Goal: Task Accomplishment & Management: Manage account settings

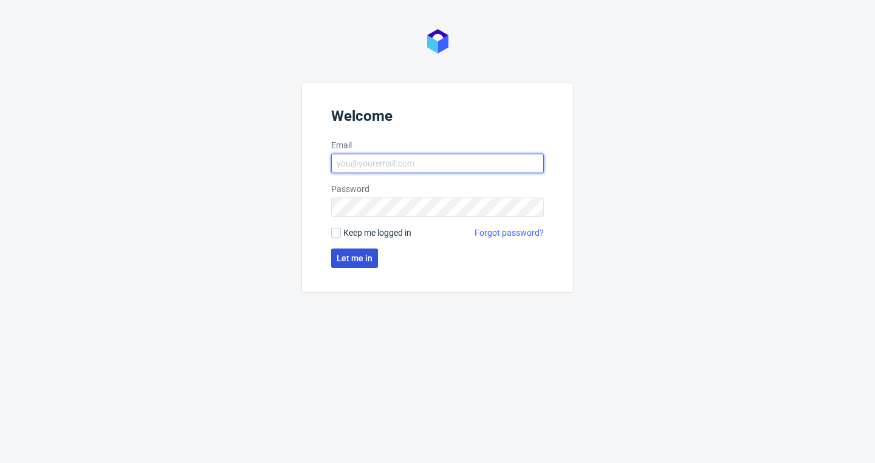
type input "[EMAIL_ADDRESS][DOMAIN_NAME]"
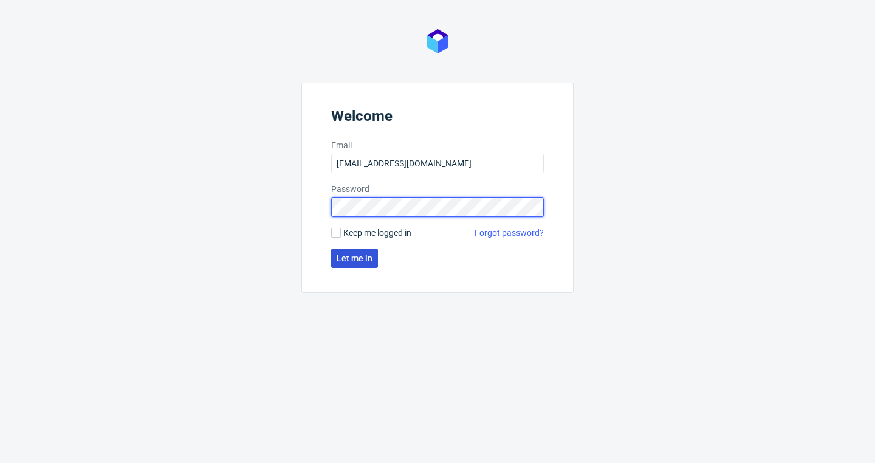
click at [354, 258] on button "Let me in" at bounding box center [354, 258] width 47 height 19
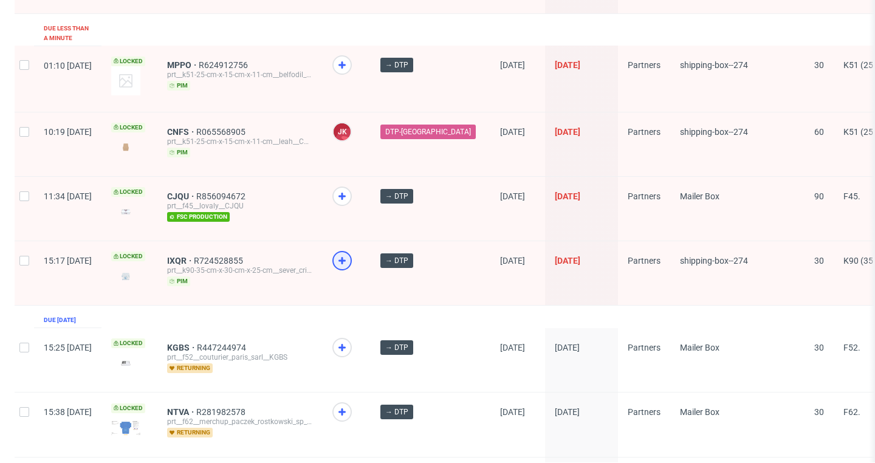
scroll to position [1875, 0]
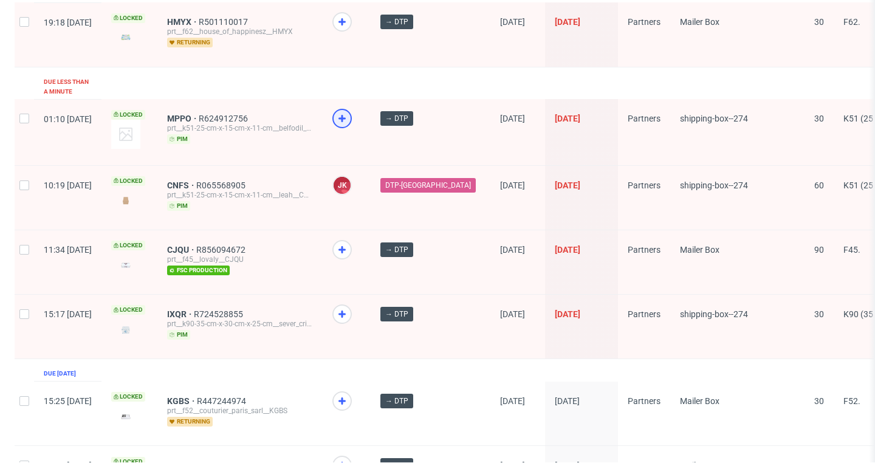
click at [349, 111] on icon at bounding box center [342, 118] width 15 height 15
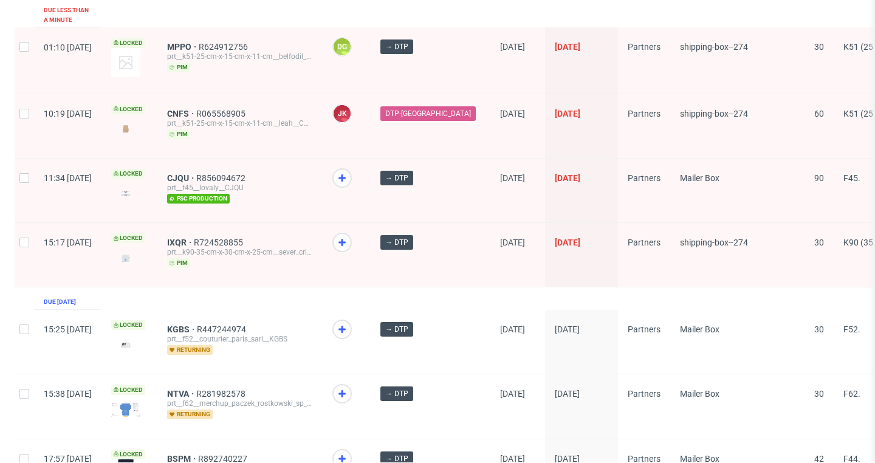
scroll to position [1964, 0]
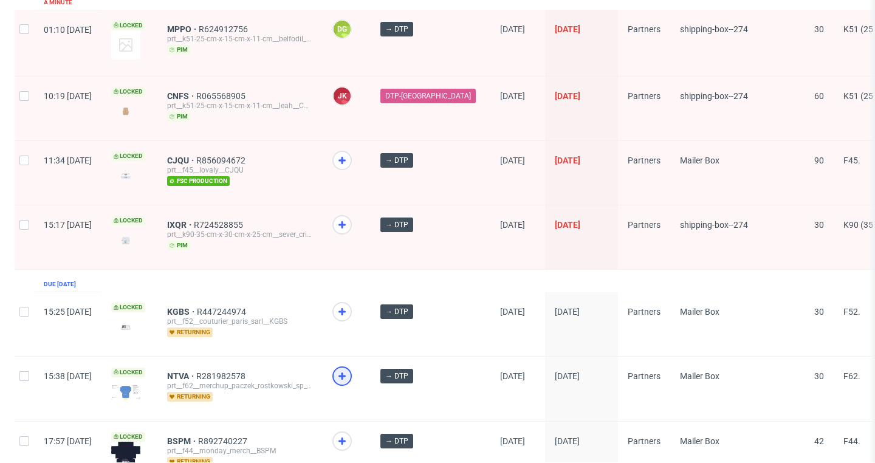
click at [349, 369] on icon at bounding box center [342, 376] width 15 height 15
click at [346, 438] on use at bounding box center [341, 441] width 7 height 7
click at [349, 304] on icon at bounding box center [342, 311] width 15 height 15
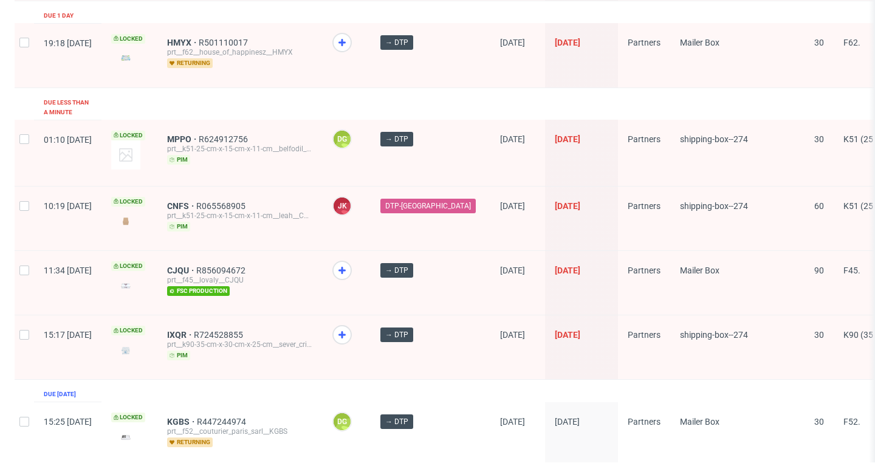
scroll to position [1853, 0]
click at [349, 328] on icon at bounding box center [342, 335] width 15 height 15
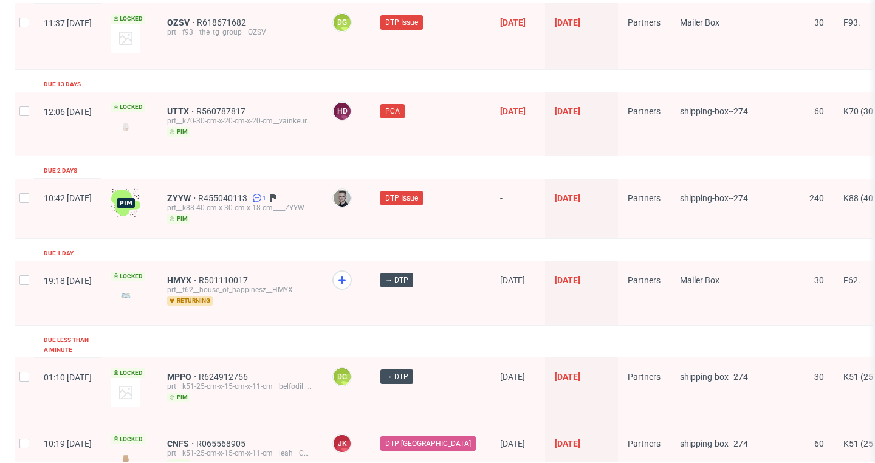
scroll to position [1615, 0]
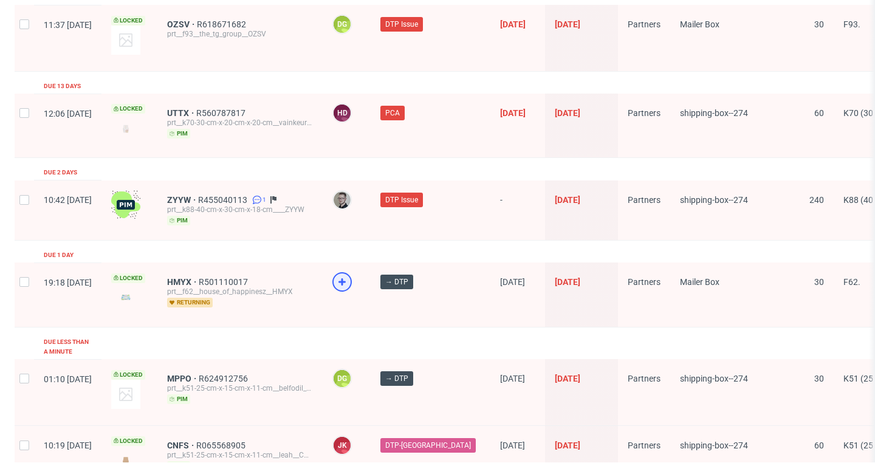
click at [346, 278] on use at bounding box center [341, 281] width 7 height 7
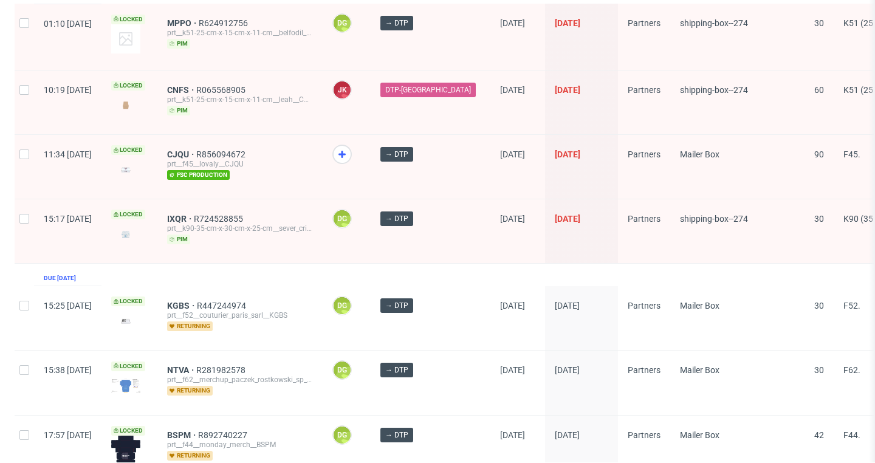
scroll to position [1970, 0]
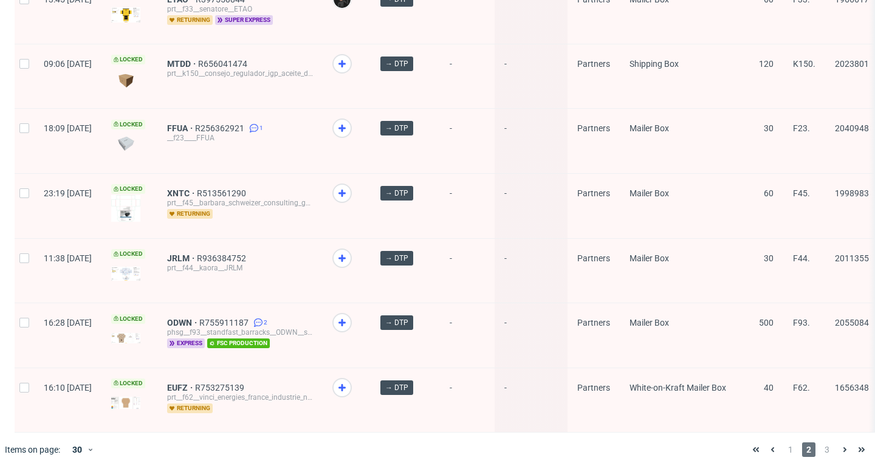
scroll to position [1660, 0]
